Goal: Transaction & Acquisition: Purchase product/service

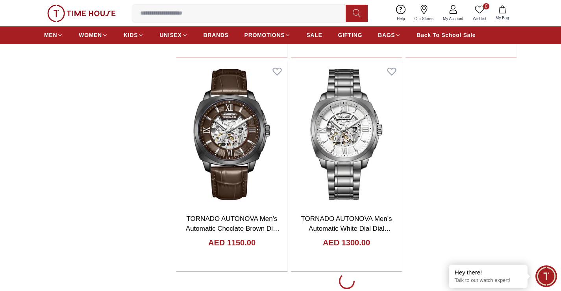
scroll to position [1339, 0]
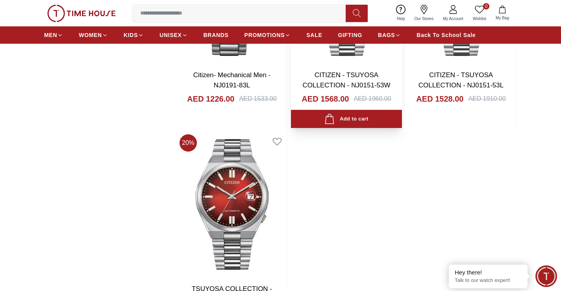
scroll to position [2876, 0]
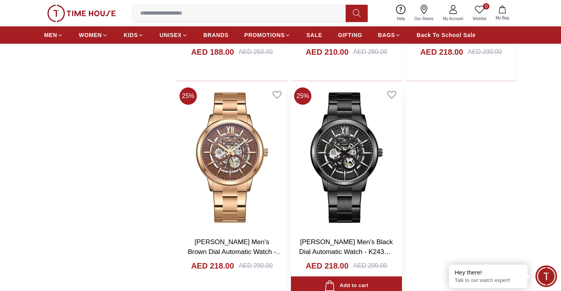
scroll to position [5673, 0]
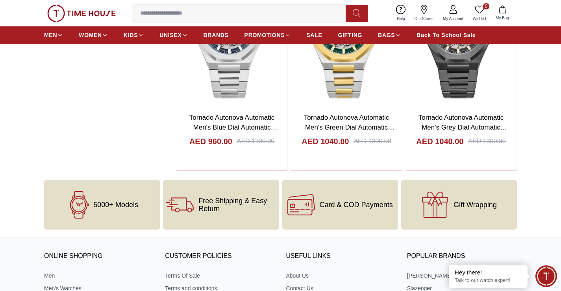
scroll to position [6421, 0]
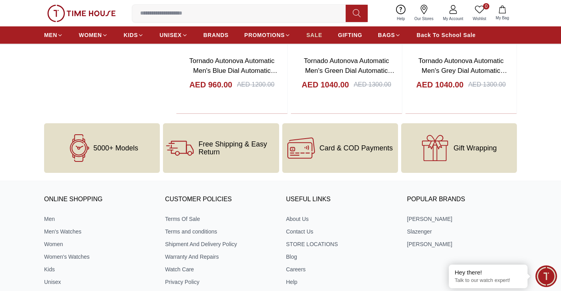
click at [313, 34] on span "SALE" at bounding box center [314, 35] width 16 height 8
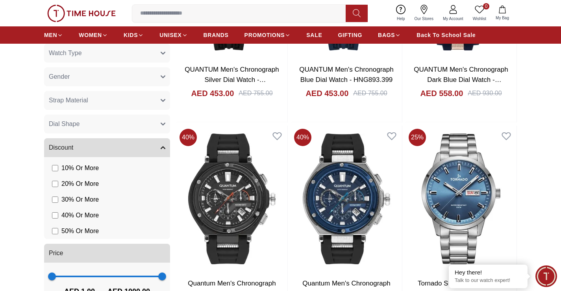
scroll to position [591, 0]
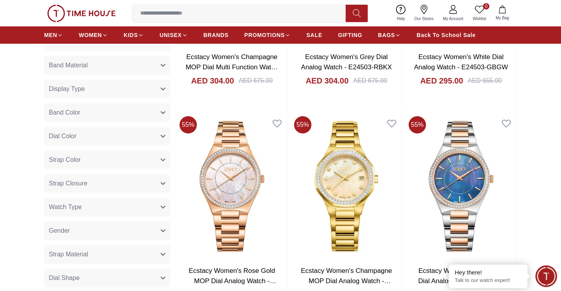
scroll to position [386, 0]
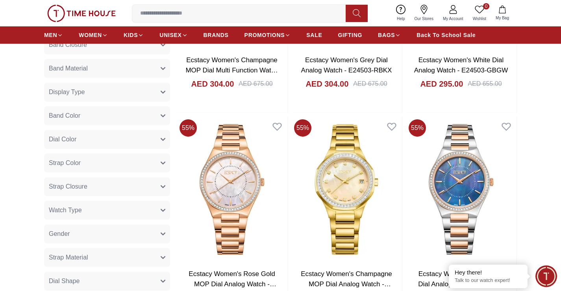
click at [82, 238] on button "Gender" at bounding box center [107, 234] width 126 height 19
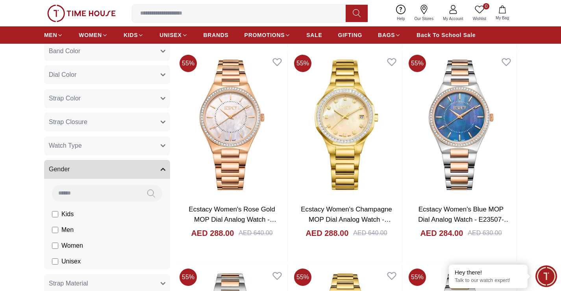
scroll to position [465, 0]
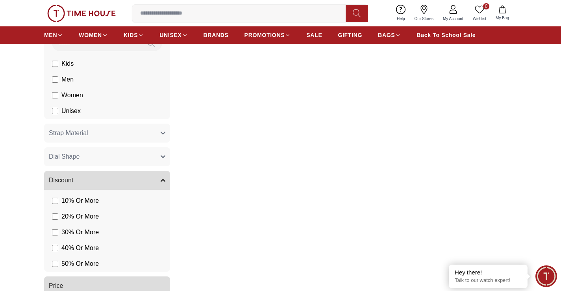
scroll to position [575, 0]
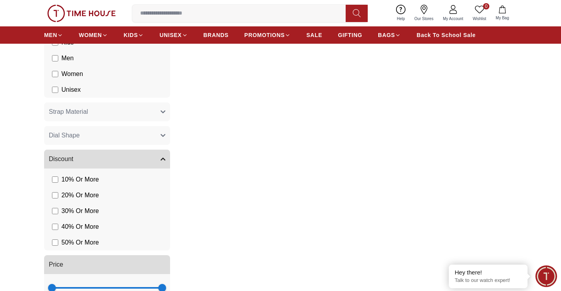
click at [59, 225] on label "40 % Or More" at bounding box center [75, 226] width 47 height 9
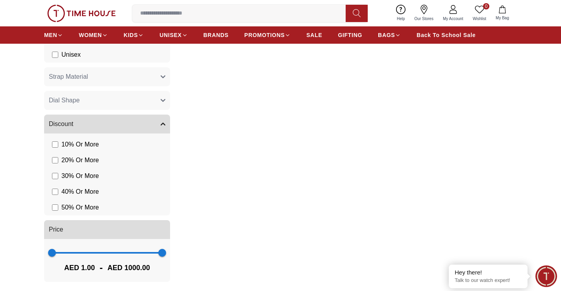
scroll to position [615, 0]
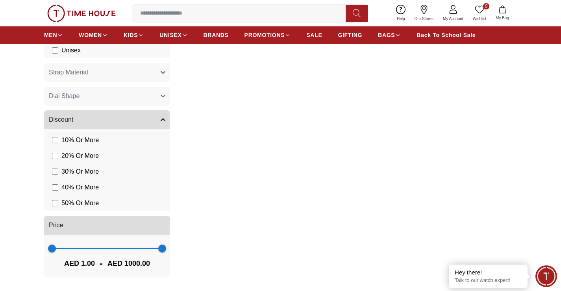
click at [58, 176] on label "30 % Or More" at bounding box center [75, 171] width 47 height 9
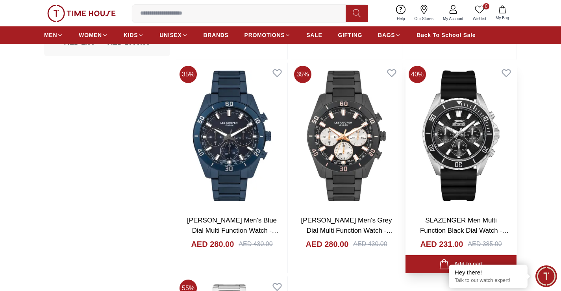
scroll to position [867, 0]
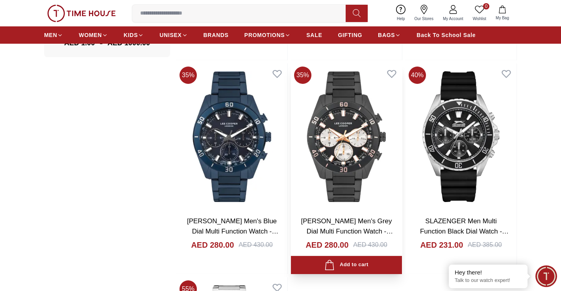
click at [334, 116] on img at bounding box center [346, 136] width 111 height 147
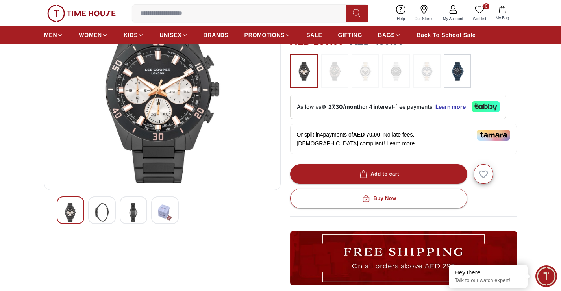
scroll to position [118, 0]
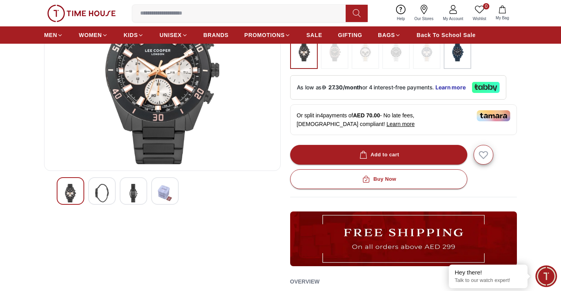
click at [103, 197] on img at bounding box center [102, 193] width 14 height 19
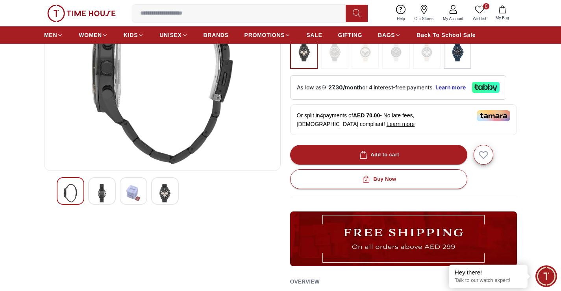
click at [126, 195] on div at bounding box center [134, 191] width 28 height 28
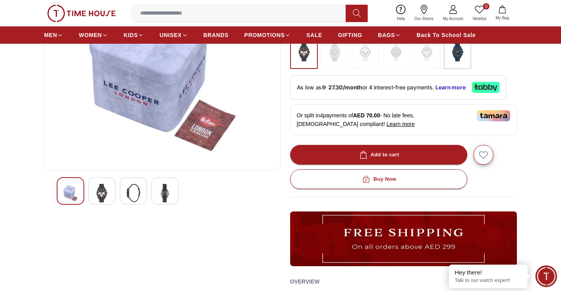
scroll to position [0, 0]
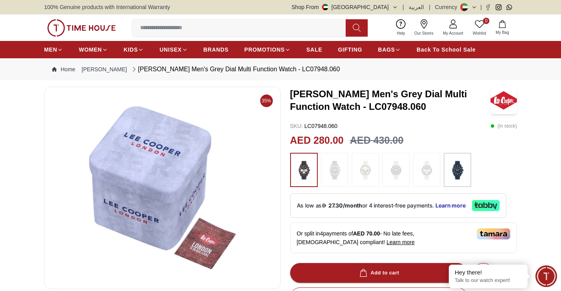
click at [152, 25] on input at bounding box center [242, 28] width 220 height 16
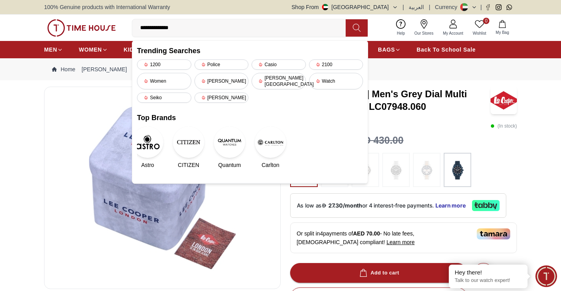
type input "**********"
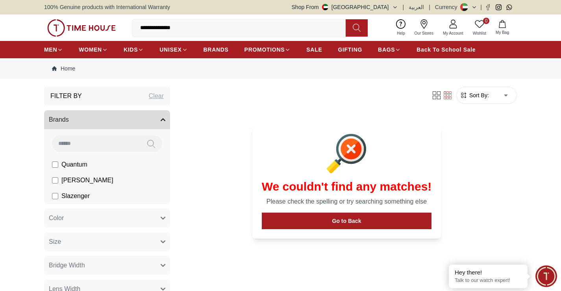
click at [480, 19] on link "0 Wishlist" at bounding box center [479, 28] width 23 height 20
